Goal: Information Seeking & Learning: Learn about a topic

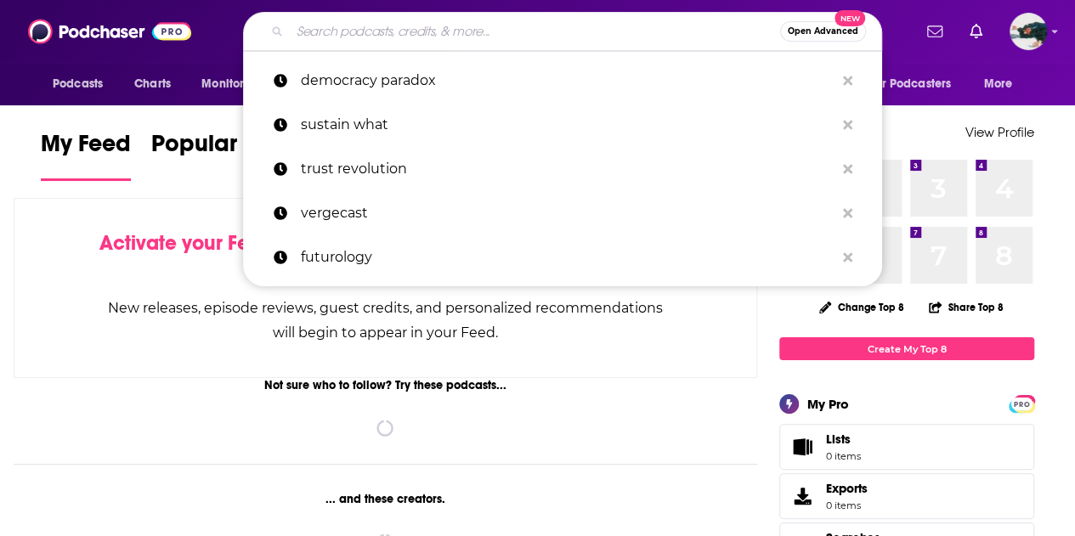
click at [549, 25] on input "Search podcasts, credits, & more..." at bounding box center [535, 31] width 490 height 27
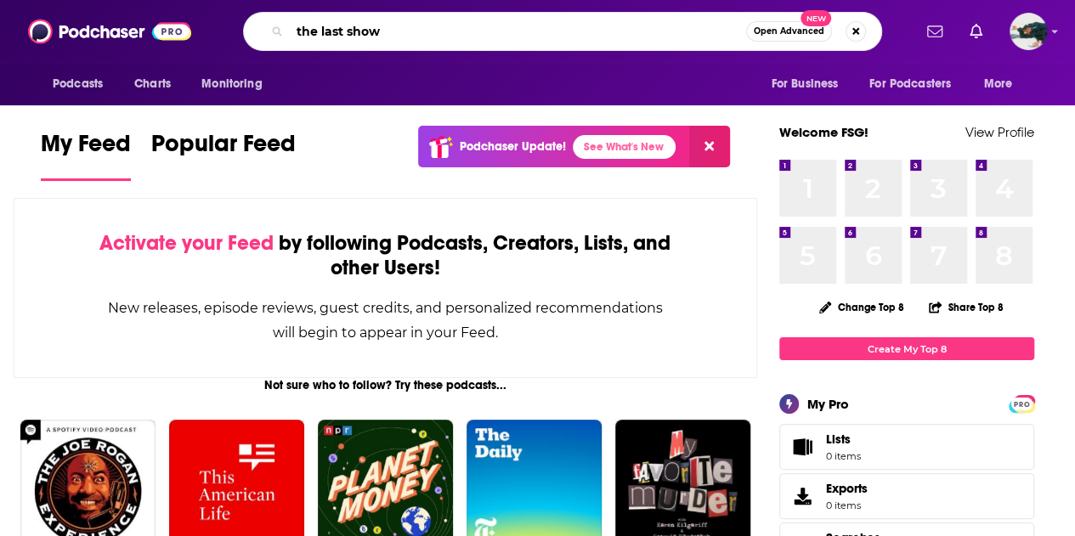
type input "the last show"
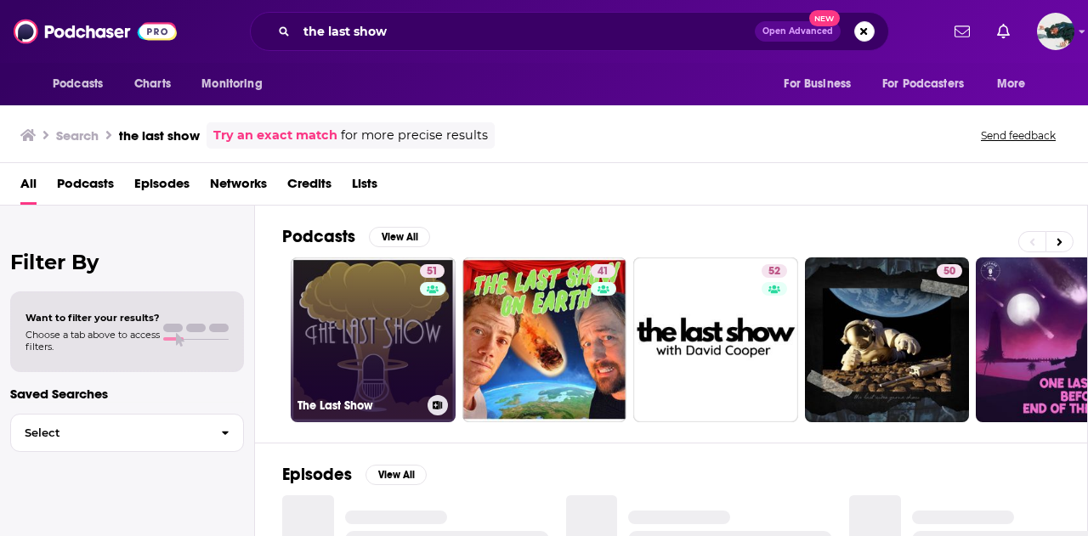
click at [369, 320] on link "51 The Last Show" at bounding box center [373, 340] width 165 height 165
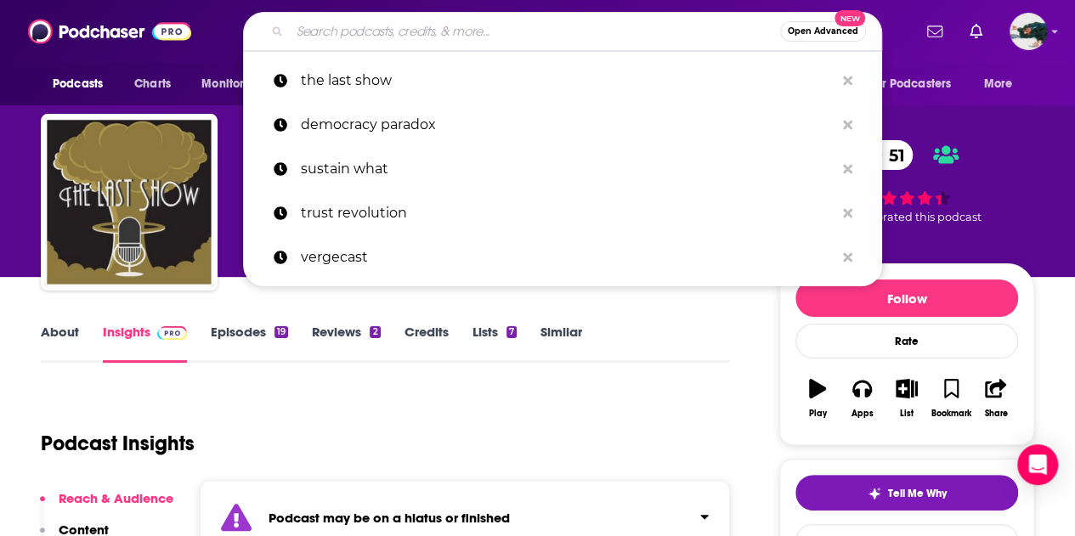
click at [415, 30] on input "Search podcasts, credits, & more..." at bounding box center [535, 31] width 490 height 27
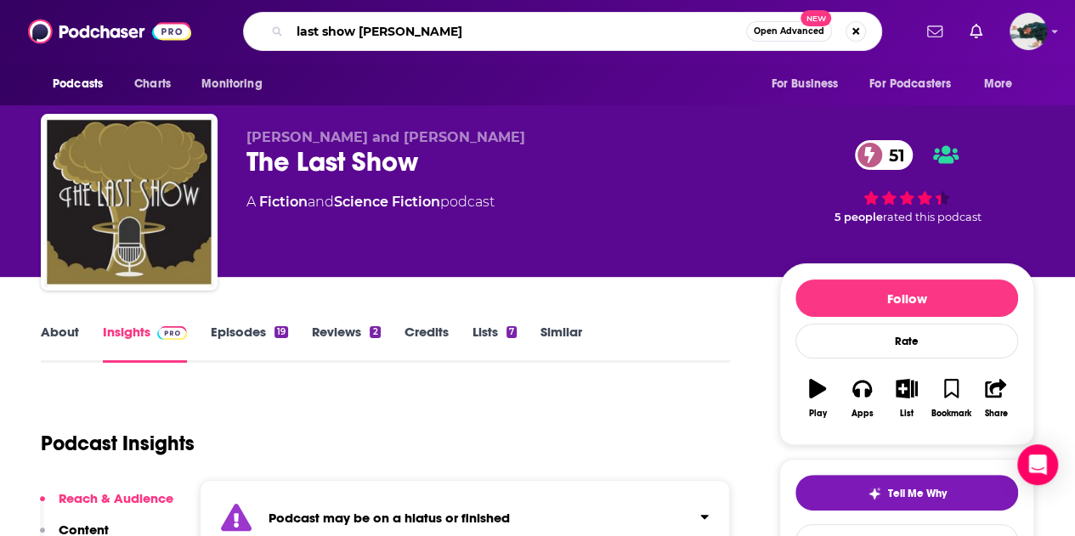
type input "last show [PERSON_NAME]"
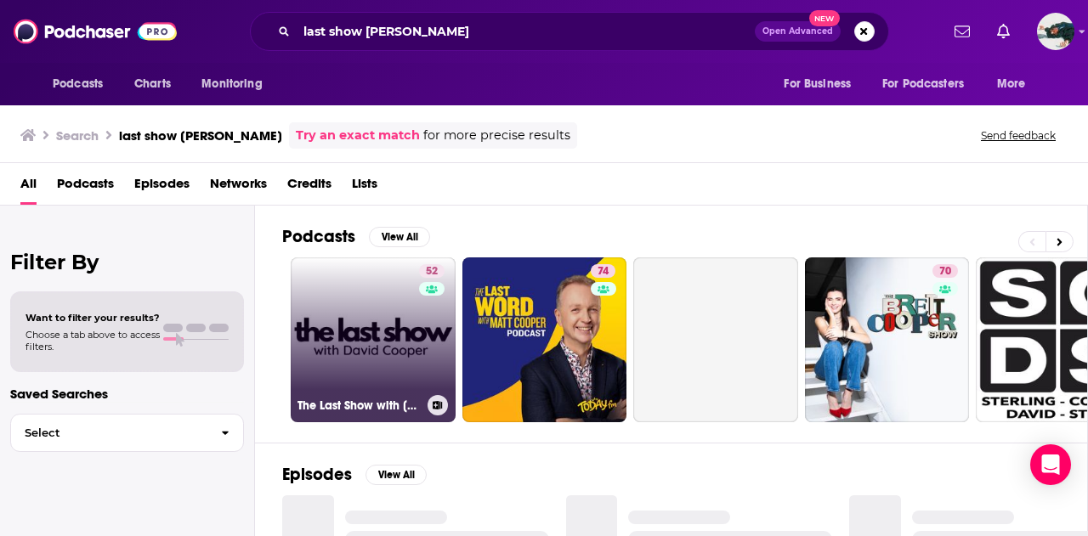
click at [391, 327] on link "52 The Last Show with [PERSON_NAME]" at bounding box center [373, 340] width 165 height 165
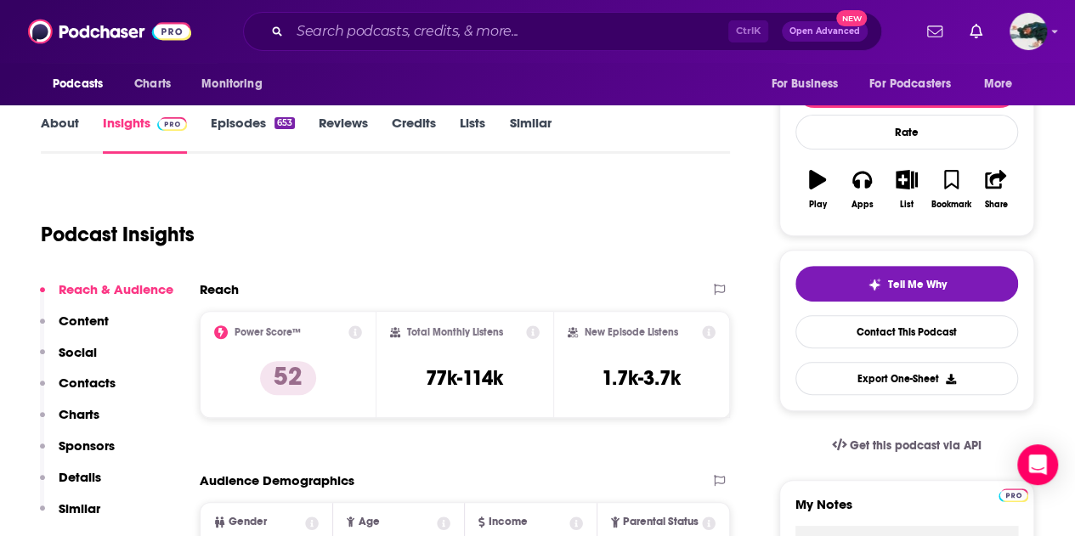
scroll to position [208, 0]
